Goal: Information Seeking & Learning: Find contact information

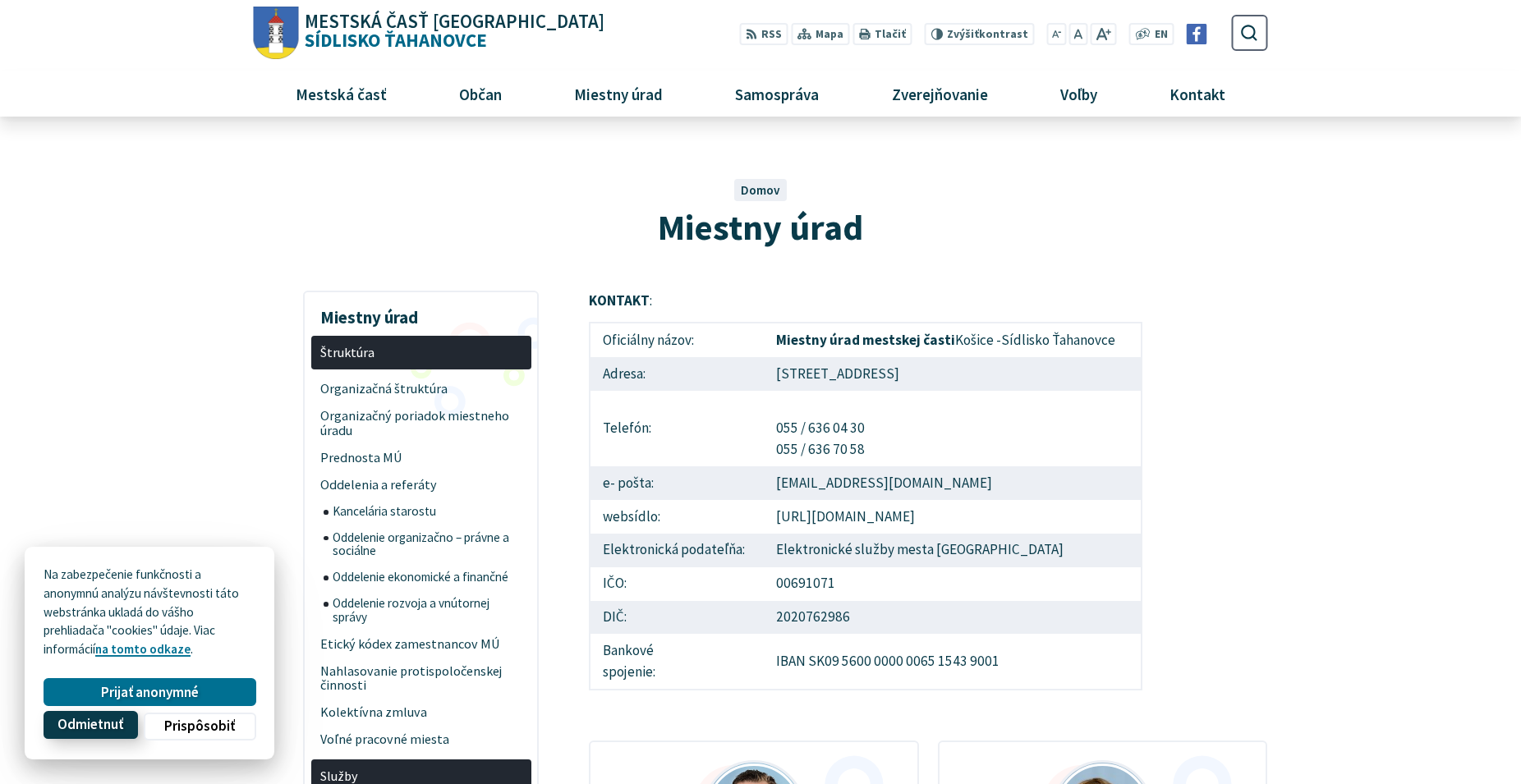
click at [121, 726] on span "Odmietnuť" at bounding box center [90, 726] width 66 height 18
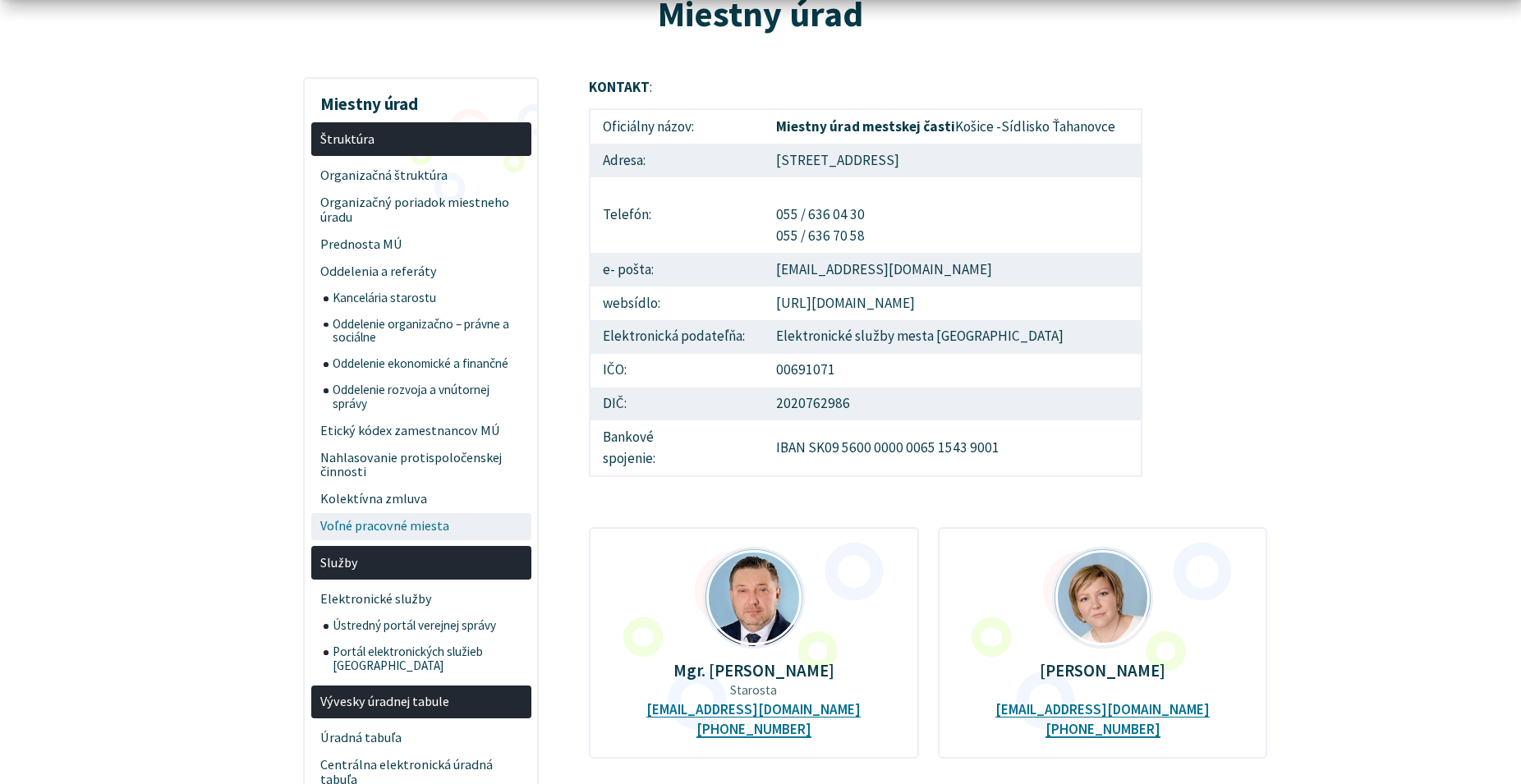
scroll to position [252, 0]
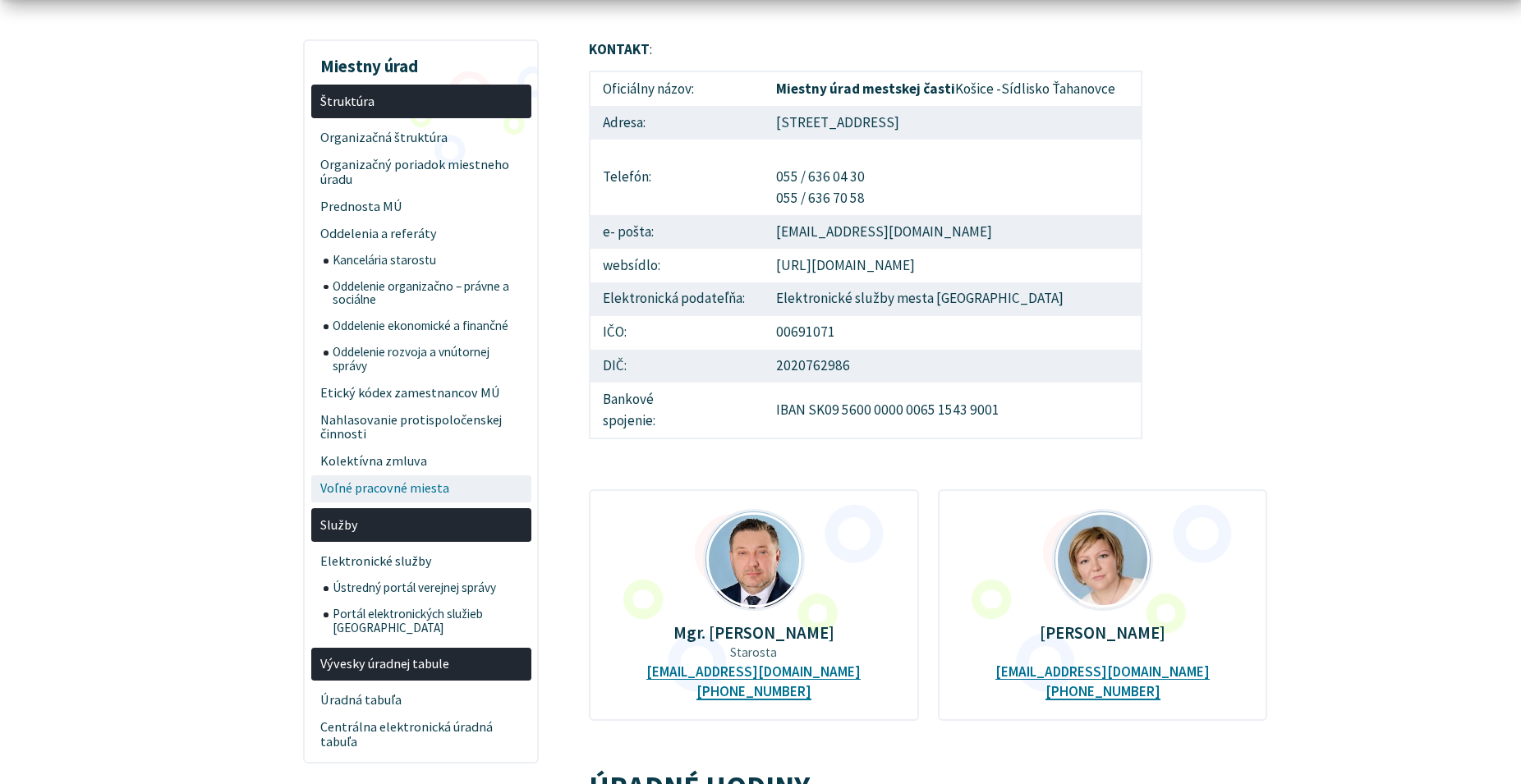
click at [374, 490] on span "Voľné pracovné miesta" at bounding box center [421, 489] width 202 height 28
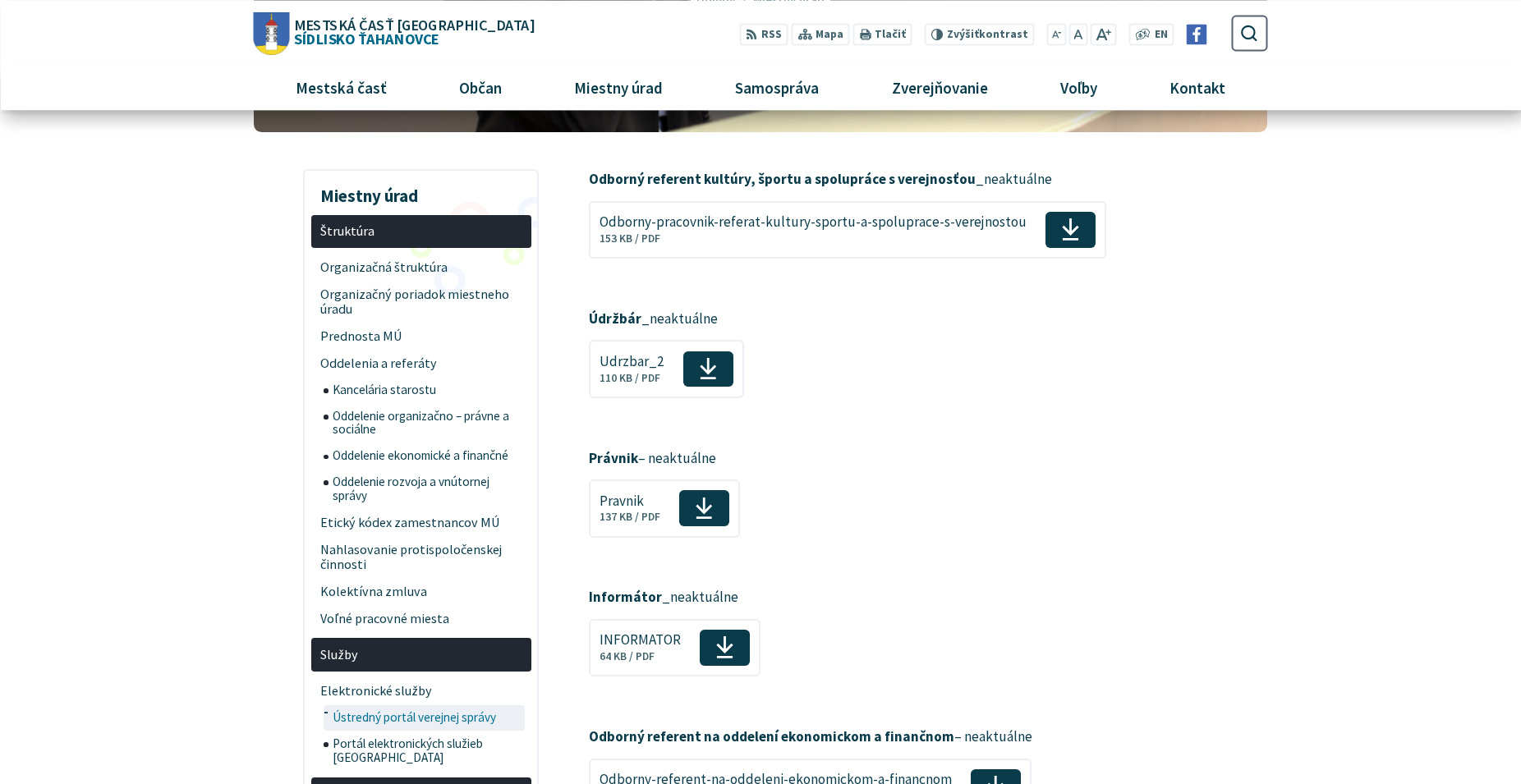
scroll to position [167, 0]
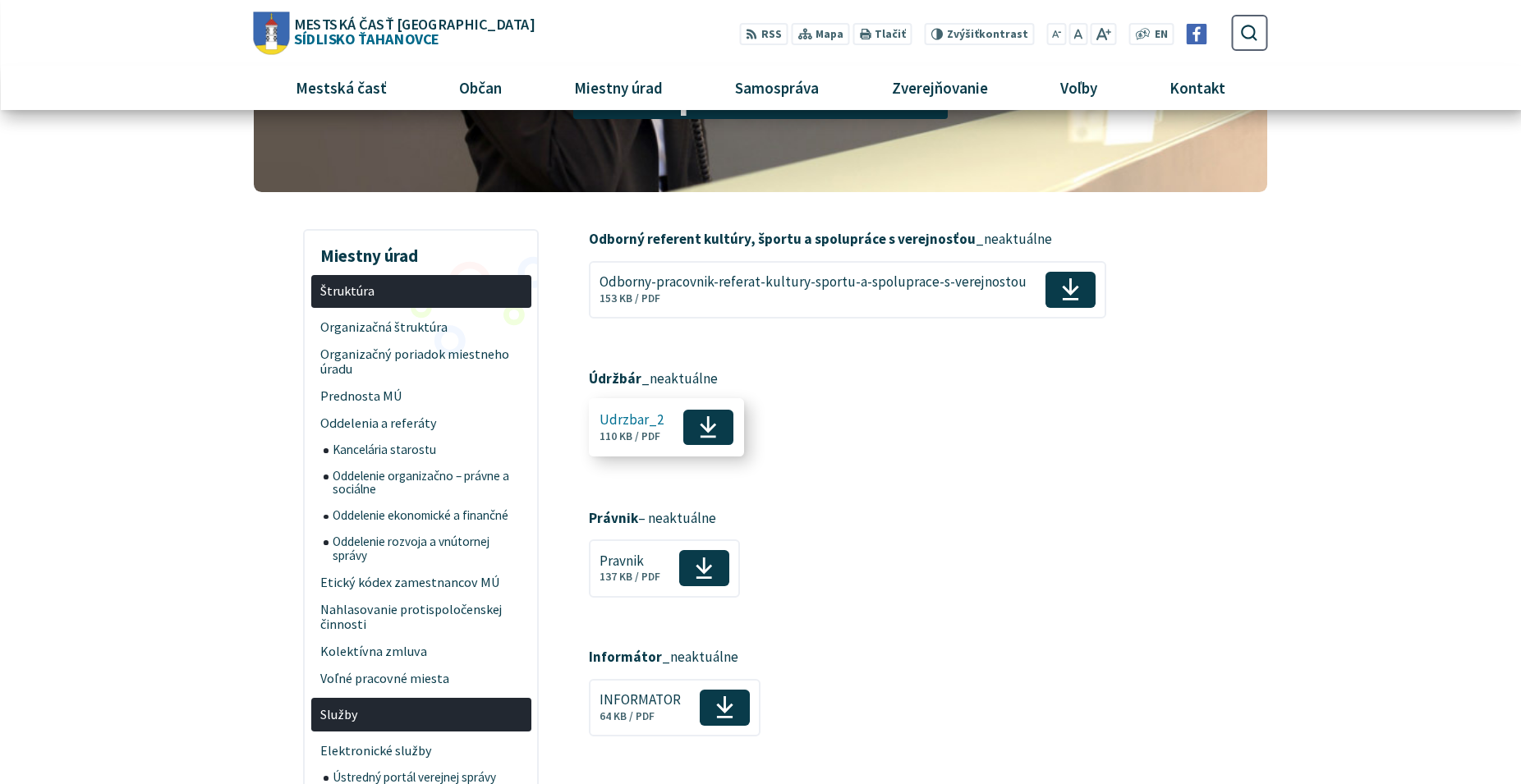
click at [704, 430] on use at bounding box center [708, 427] width 17 height 23
click at [1013, 636] on article "Odborný referent kultúry, športu a spolupráce s verejnosťou _neaktuálne Odborny…" at bounding box center [929, 609] width 729 height 759
click at [727, 700] on icon at bounding box center [724, 705] width 19 height 25
click at [1188, 89] on span "Kontakt" at bounding box center [1196, 88] width 68 height 44
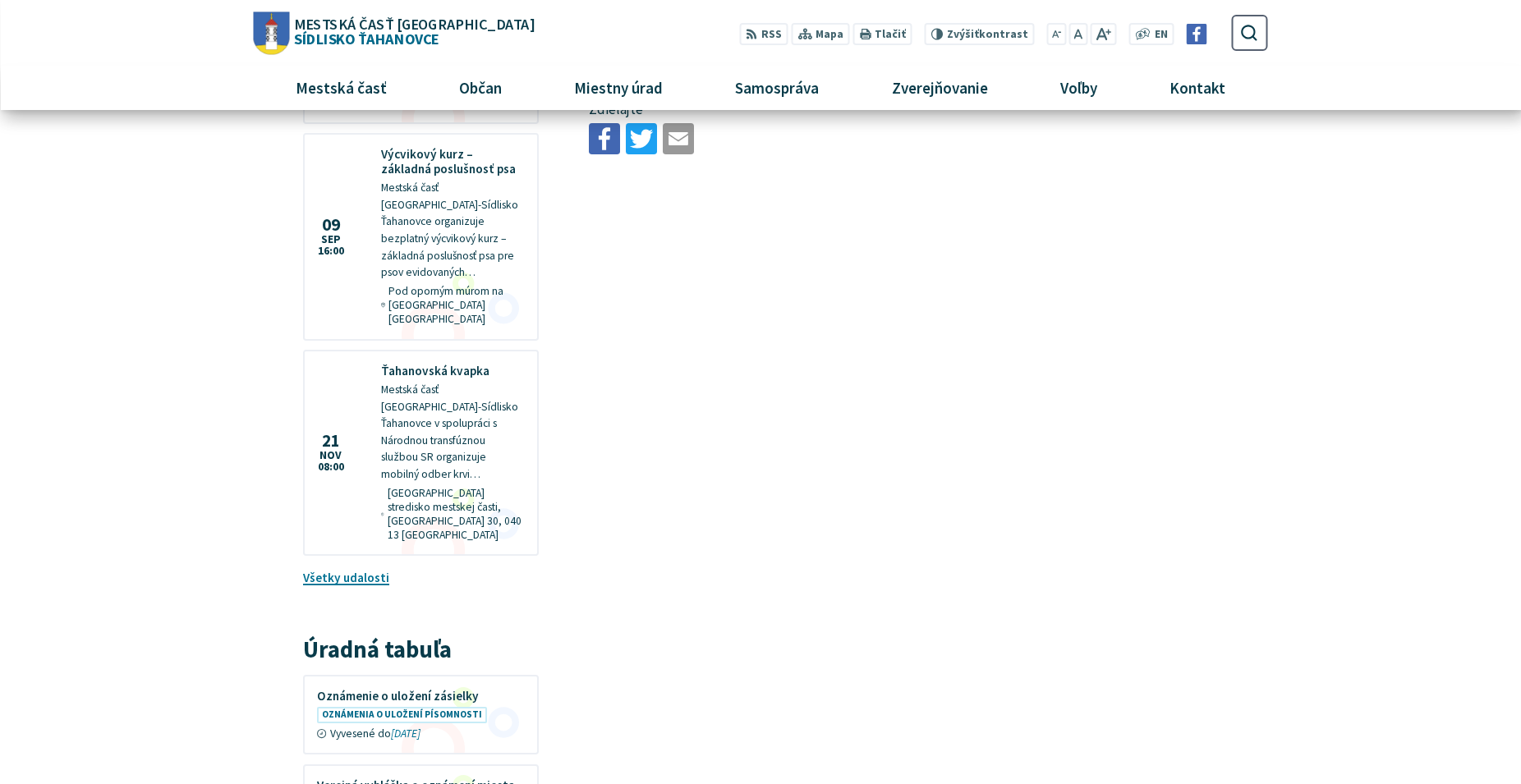
scroll to position [419, 0]
